Goal: Complete application form

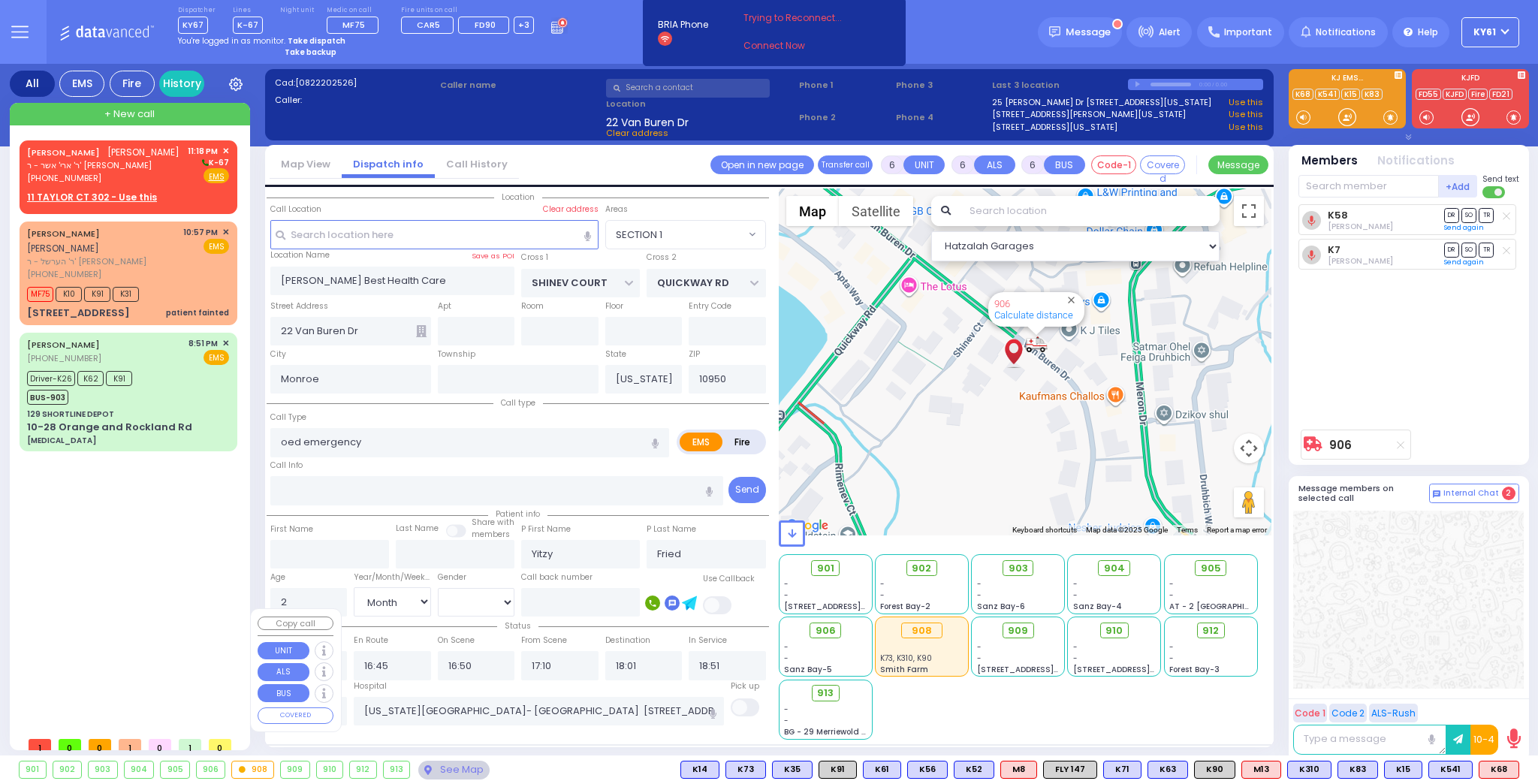
select select "SECTION 1"
select select "Month"
select select "[DEMOGRAPHIC_DATA]"
